Goal: Task Accomplishment & Management: Manage account settings

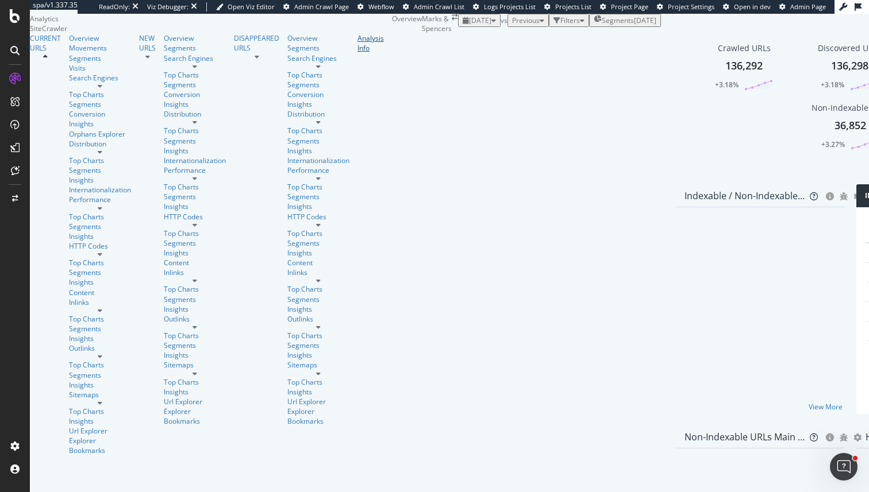
click at [357, 53] on div "Analysis Info" at bounding box center [370, 43] width 26 height 20
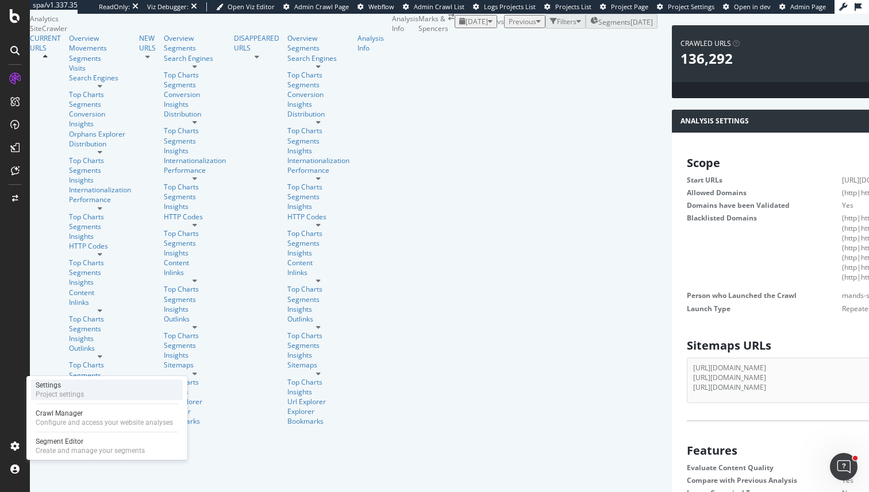
click at [70, 392] on div "Project settings" at bounding box center [60, 394] width 48 height 9
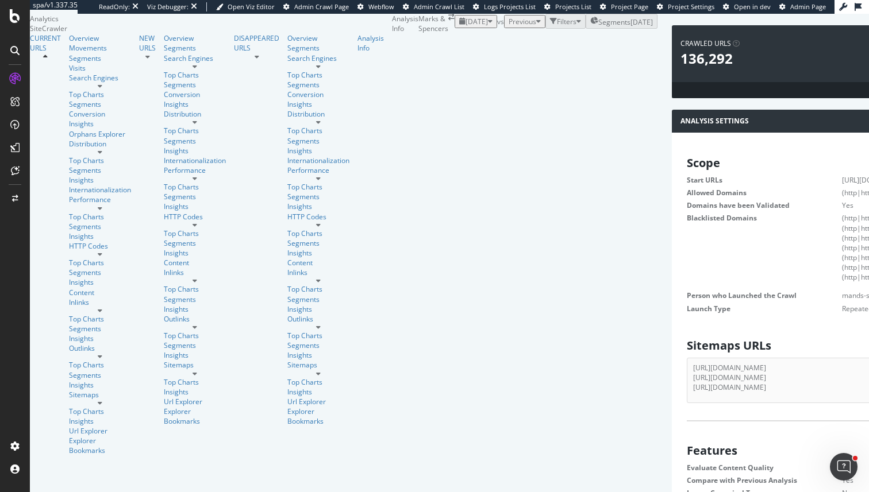
click at [459, 26] on div "[DATE]" at bounding box center [475, 22] width 33 height 10
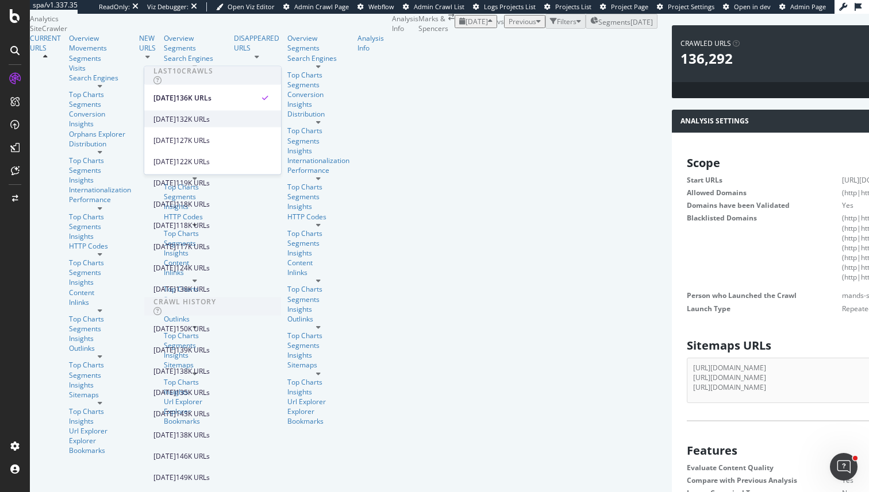
click at [165, 117] on div "[DATE]" at bounding box center [164, 119] width 22 height 10
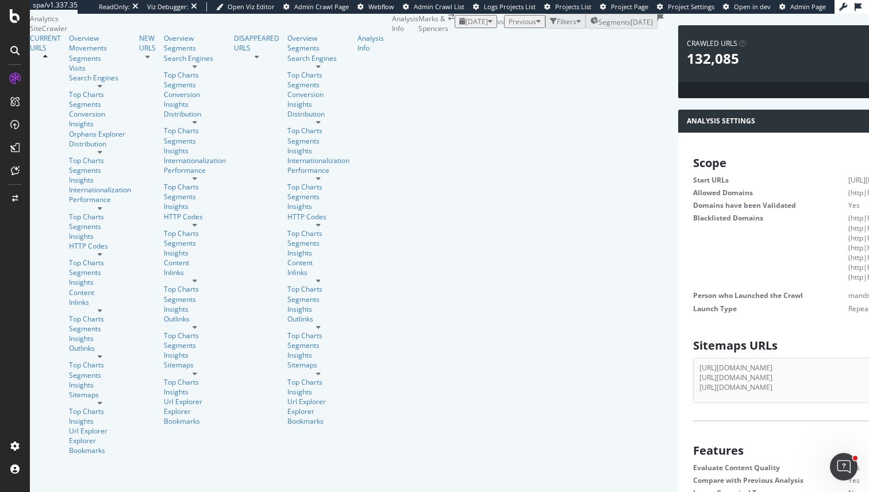
click at [465, 26] on span "[DATE]" at bounding box center [476, 22] width 22 height 10
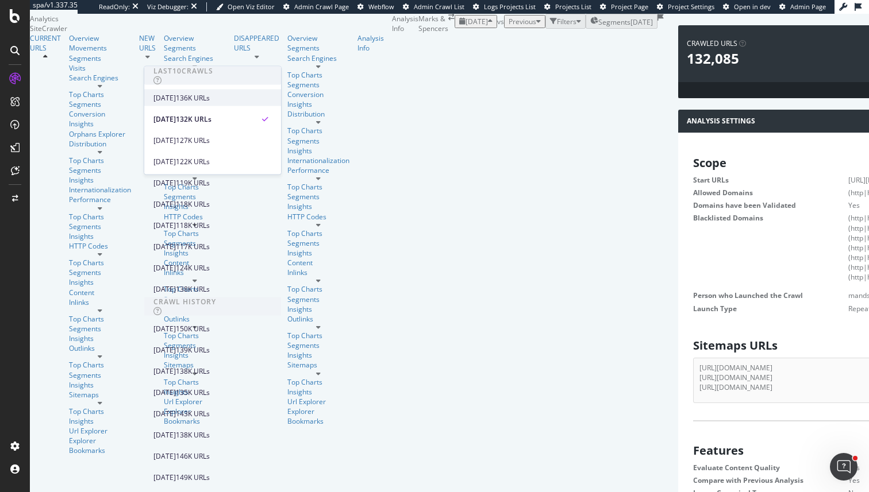
click at [210, 97] on div "136K URLs" at bounding box center [193, 97] width 34 height 10
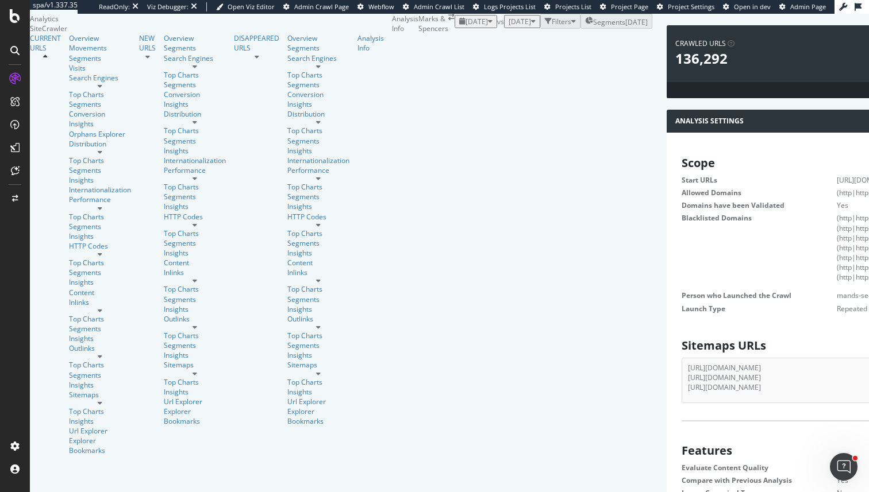
click at [459, 26] on div "[DATE]" at bounding box center [475, 22] width 33 height 10
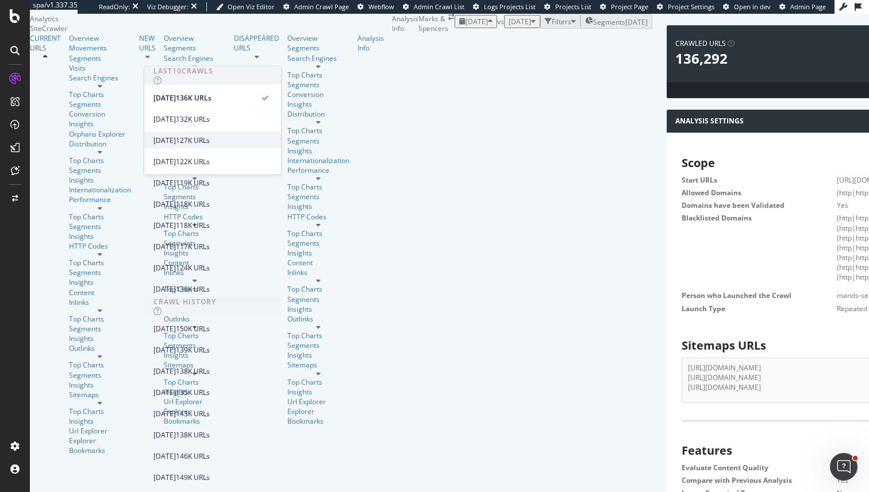
scroll to position [183, 0]
click at [210, 284] on div "138K URLs" at bounding box center [193, 289] width 34 height 10
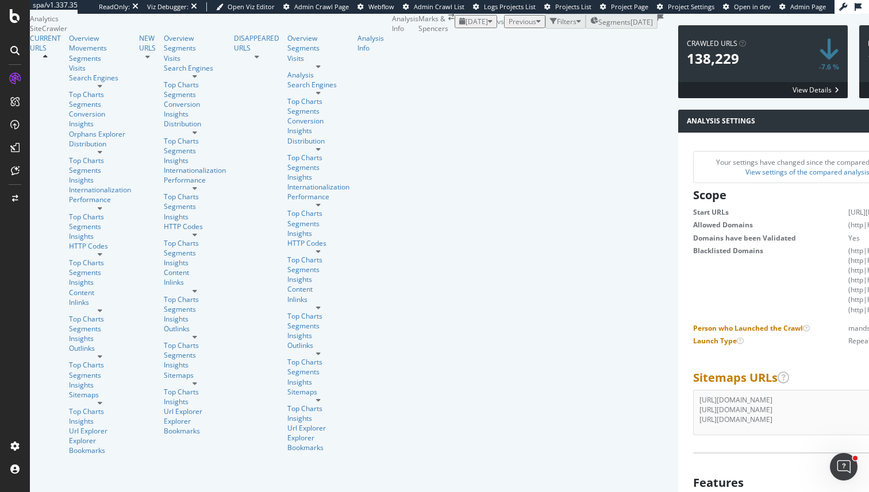
click at [488, 25] on div "button" at bounding box center [490, 21] width 5 height 7
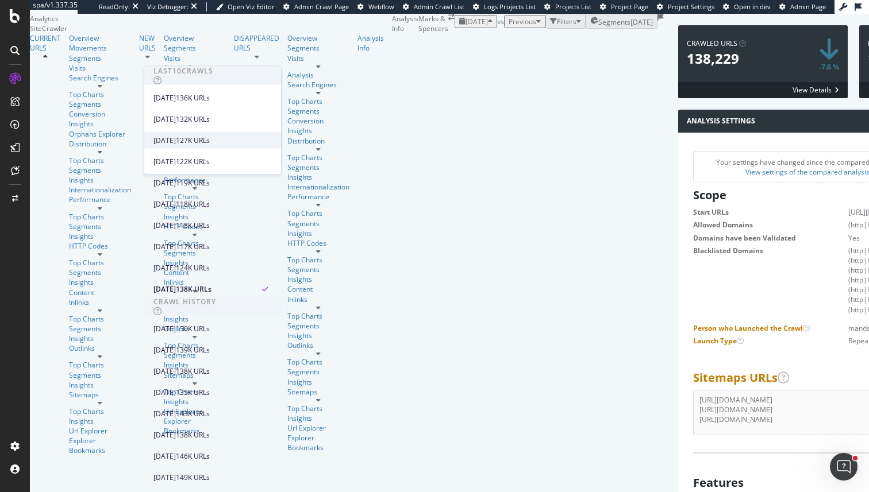
scroll to position [251, 0]
click at [210, 323] on div "150K URLs" at bounding box center [193, 328] width 34 height 10
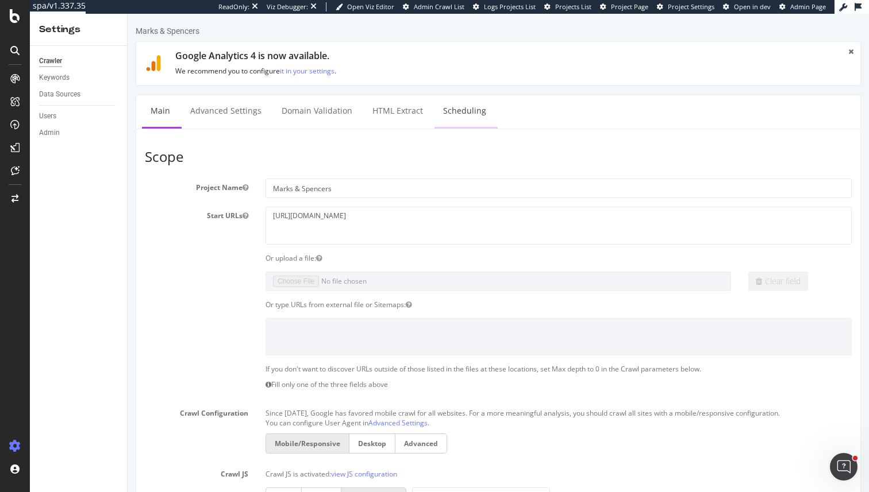
click at [464, 117] on link "Scheduling" at bounding box center [464, 111] width 60 height 32
